Goal: Check status: Check status

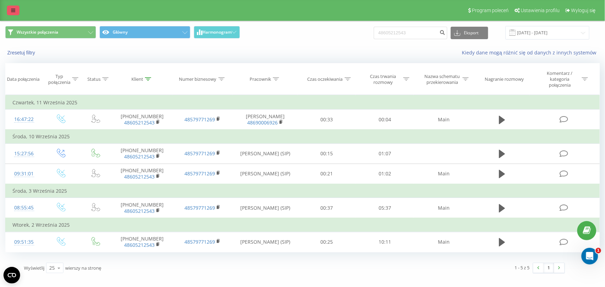
click at [14, 9] on icon at bounding box center [13, 10] width 4 height 5
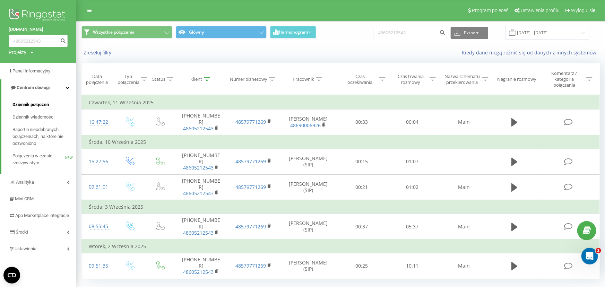
click at [44, 103] on span "Dziennik połączeń" at bounding box center [30, 104] width 36 height 7
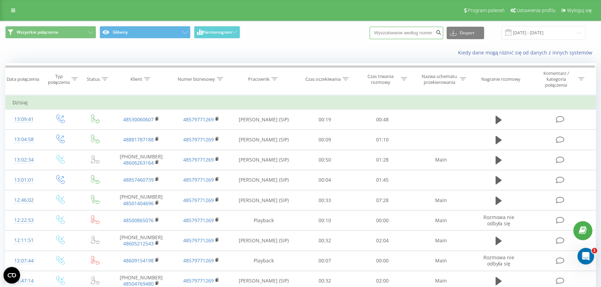
click at [418, 36] on input at bounding box center [406, 33] width 74 height 12
paste input "4748227855"
type input "4748227855"
